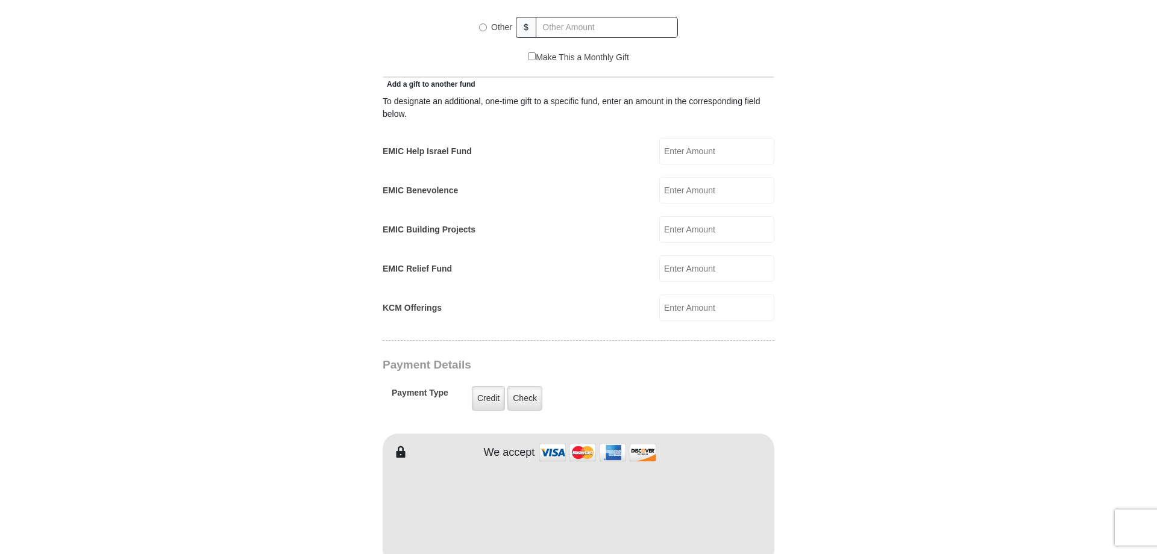
scroll to position [648, 0]
click at [552, 37] on input "text" at bounding box center [607, 26] width 142 height 21
radio input "true"
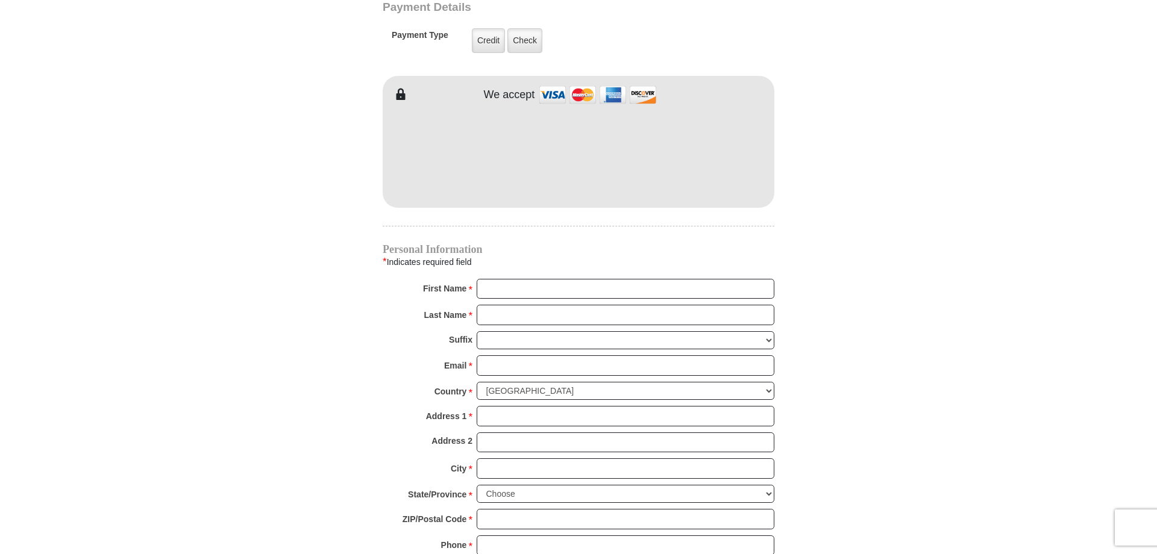
scroll to position [1020, 0]
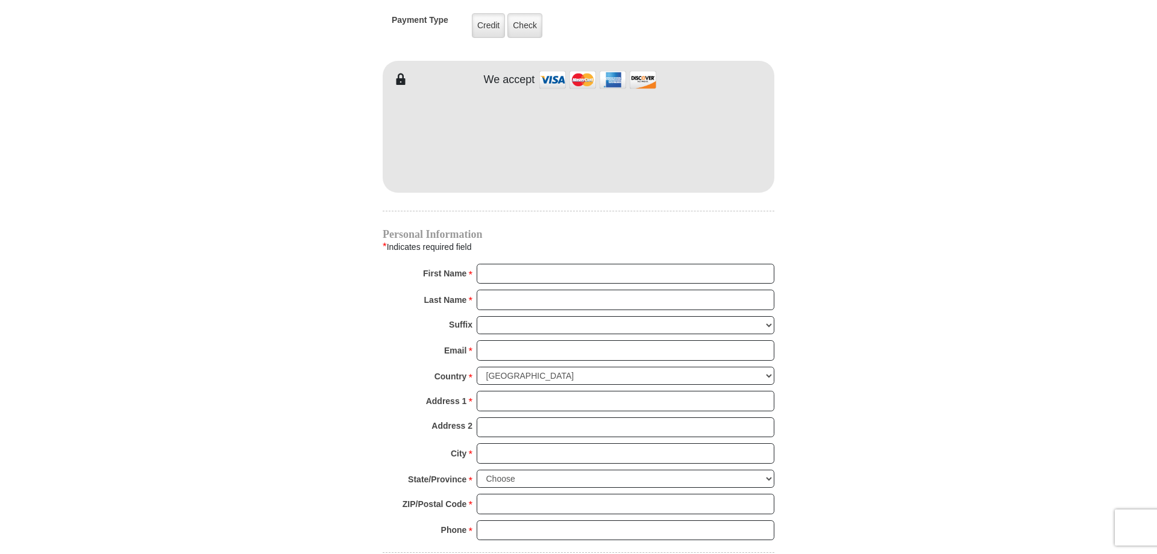
type input "254.52"
click at [516, 284] on input "First Name *" at bounding box center [625, 274] width 298 height 20
type input "Marlene"
type input "Younghans"
type input "marleney@cox.net"
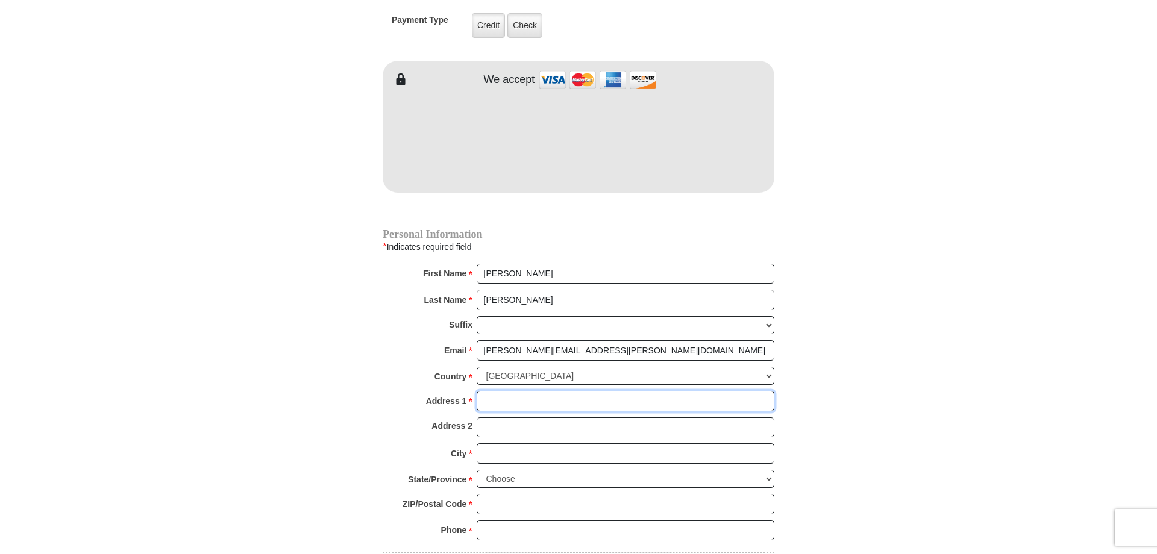
type input "1864 W. Manor St."
type input "Chandler"
select select "AZ"
type input "85224"
type input "4807941986"
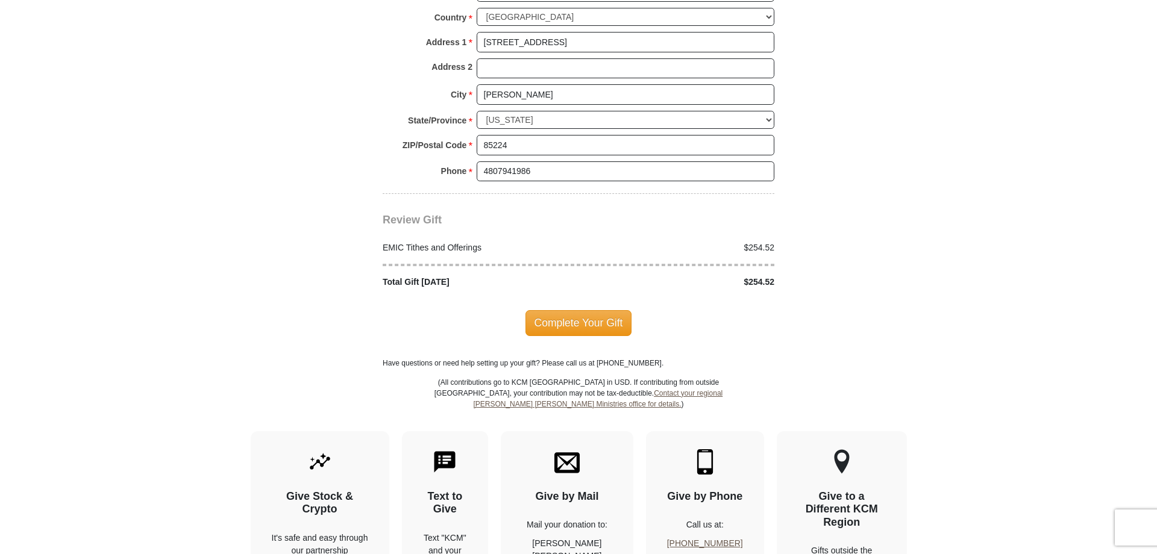
scroll to position [1386, 0]
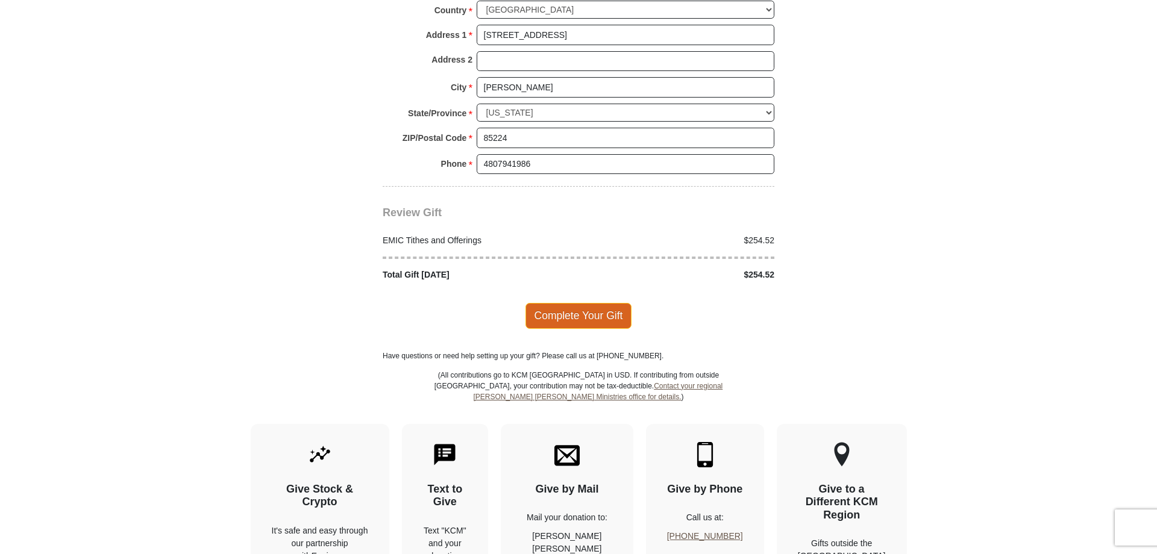
click at [567, 328] on span "Complete Your Gift" at bounding box center [578, 315] width 107 height 25
